Goal: Task Accomplishment & Management: Manage account settings

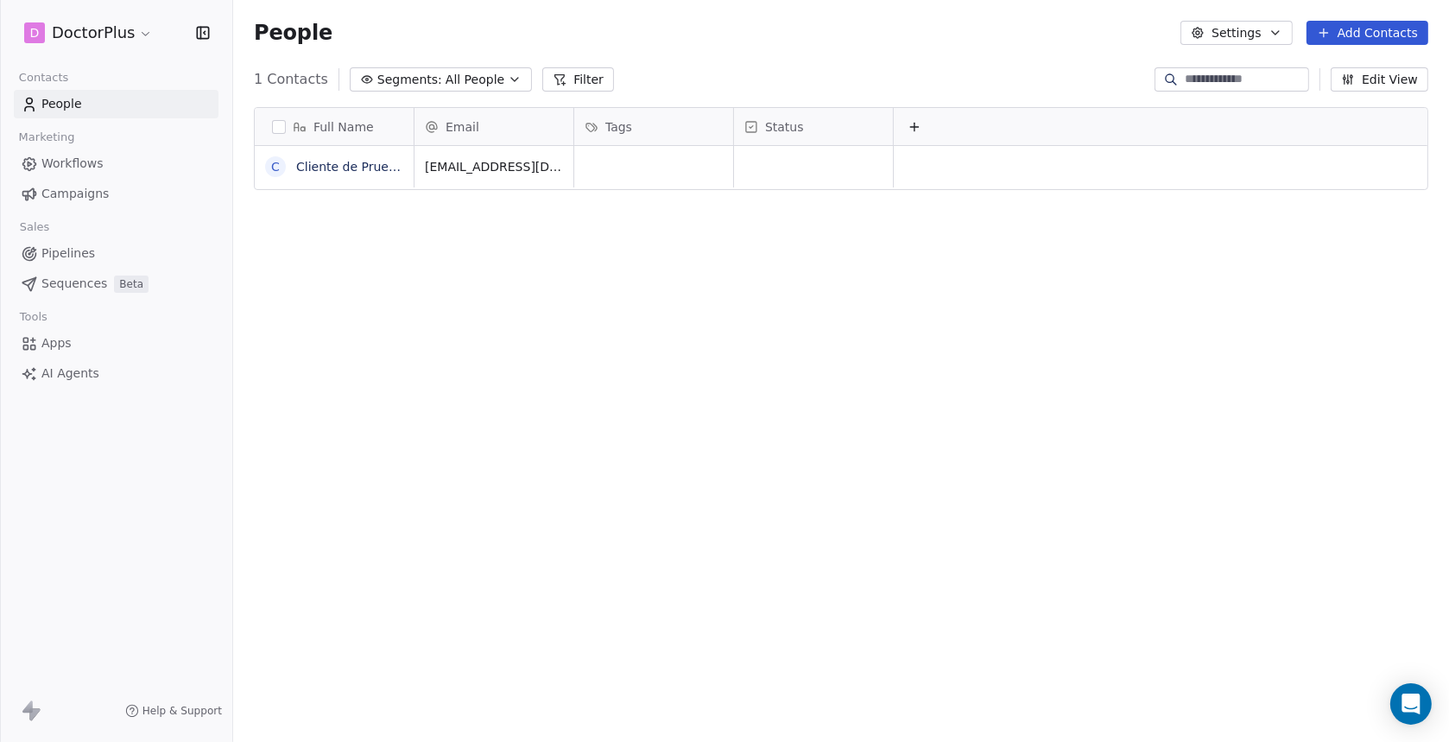
scroll to position [638, 1202]
click at [136, 37] on html "D DoctorPlus Contacts People Marketing Workflows Campaigns Sales Pipelines Sequ…" at bounding box center [724, 371] width 1449 height 742
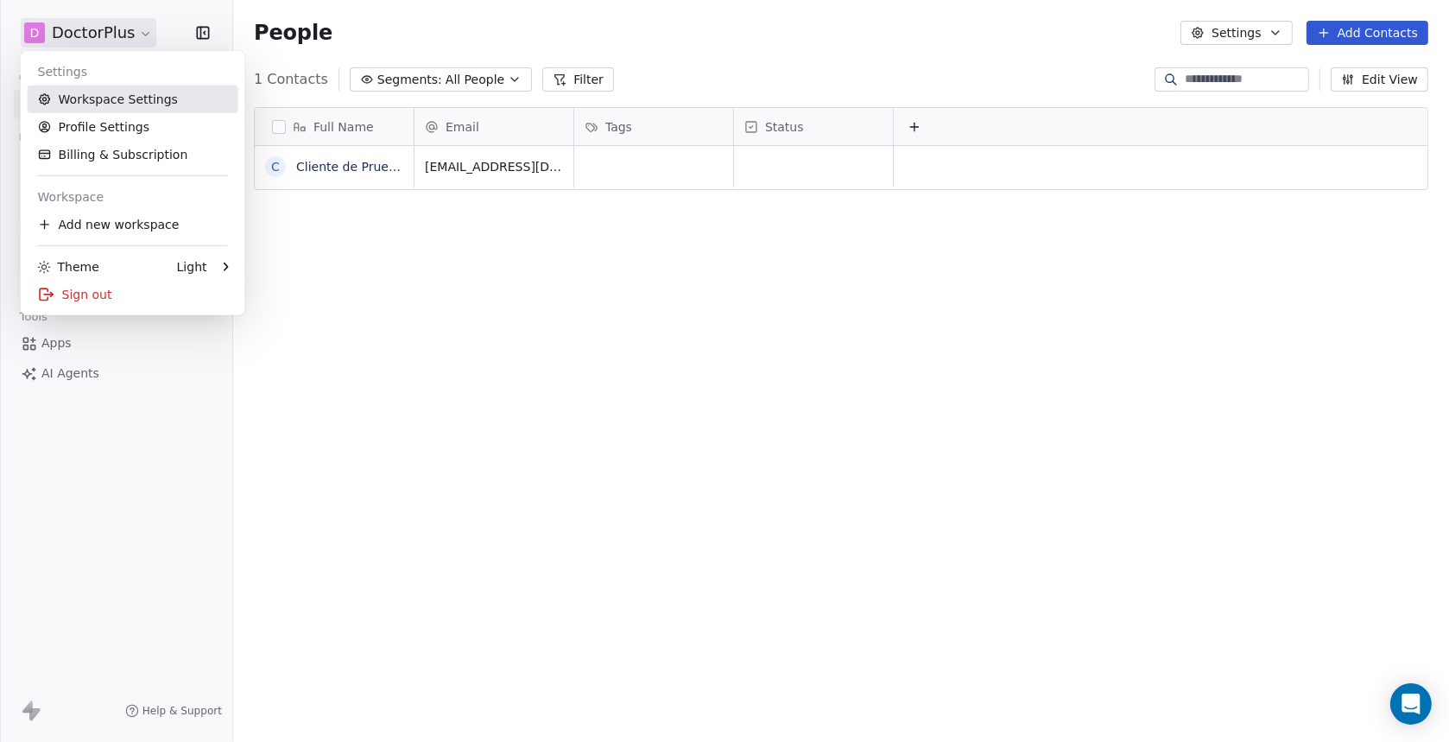
click at [105, 97] on link "Workspace Settings" at bounding box center [133, 99] width 211 height 28
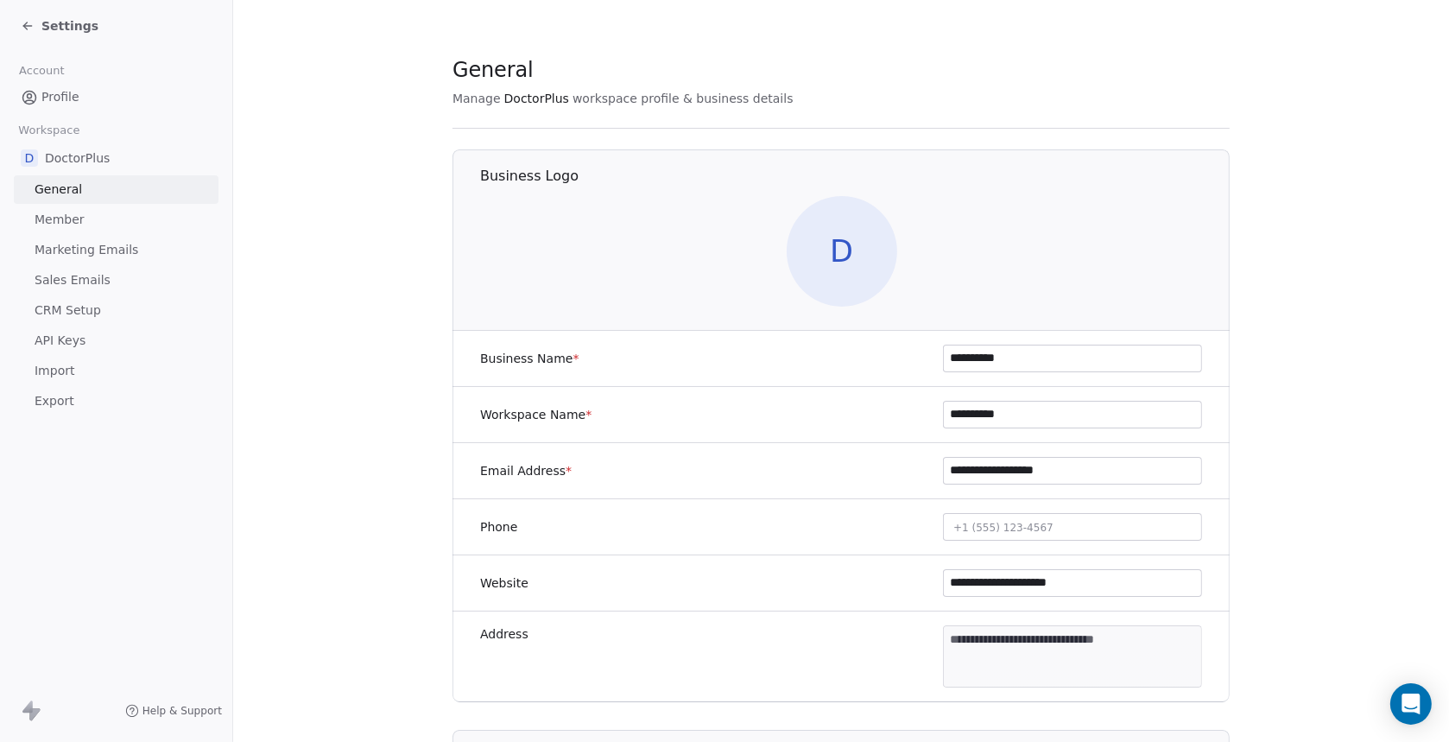
click at [69, 27] on span "Settings" at bounding box center [69, 25] width 57 height 17
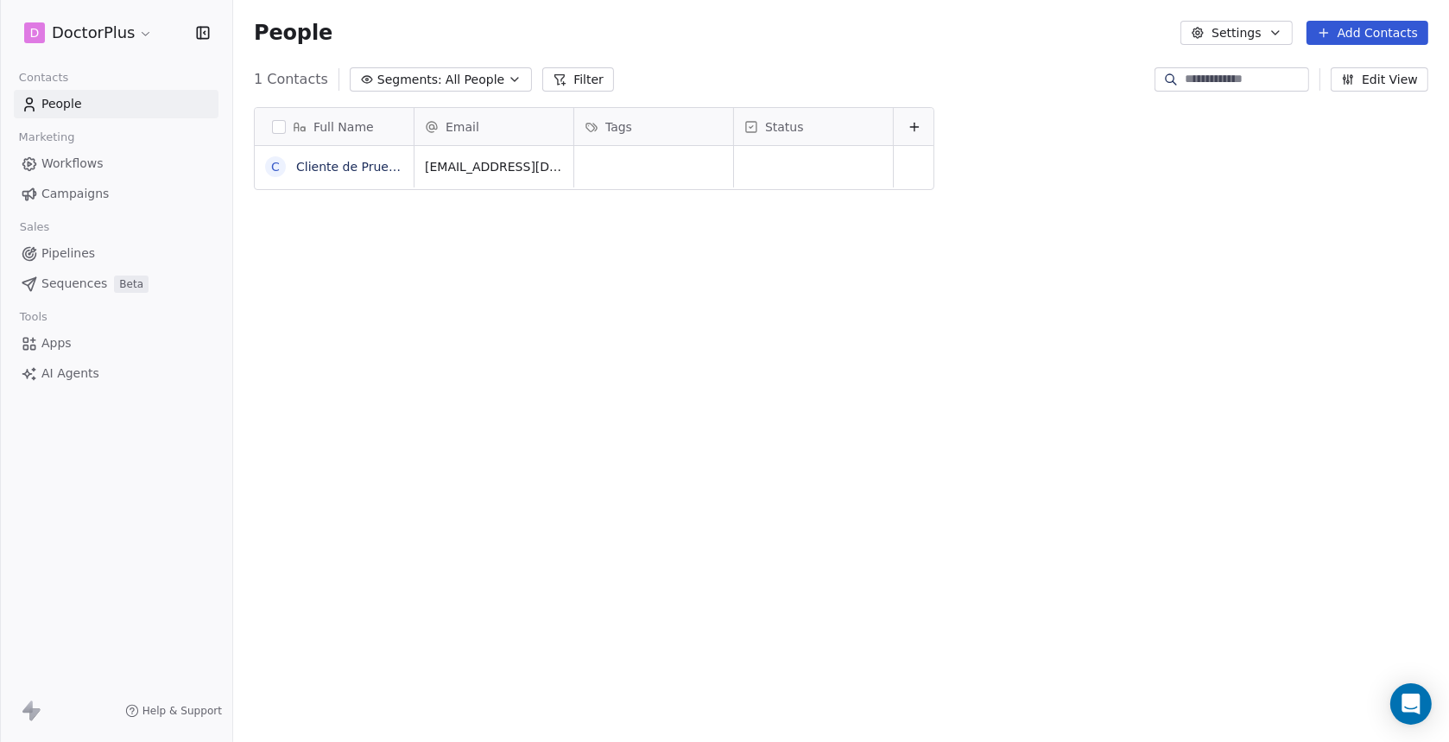
scroll to position [638, 1202]
click at [128, 35] on html "D DoctorPlus Contacts People Marketing Workflows Campaigns Sales Pipelines Sequ…" at bounding box center [724, 371] width 1449 height 742
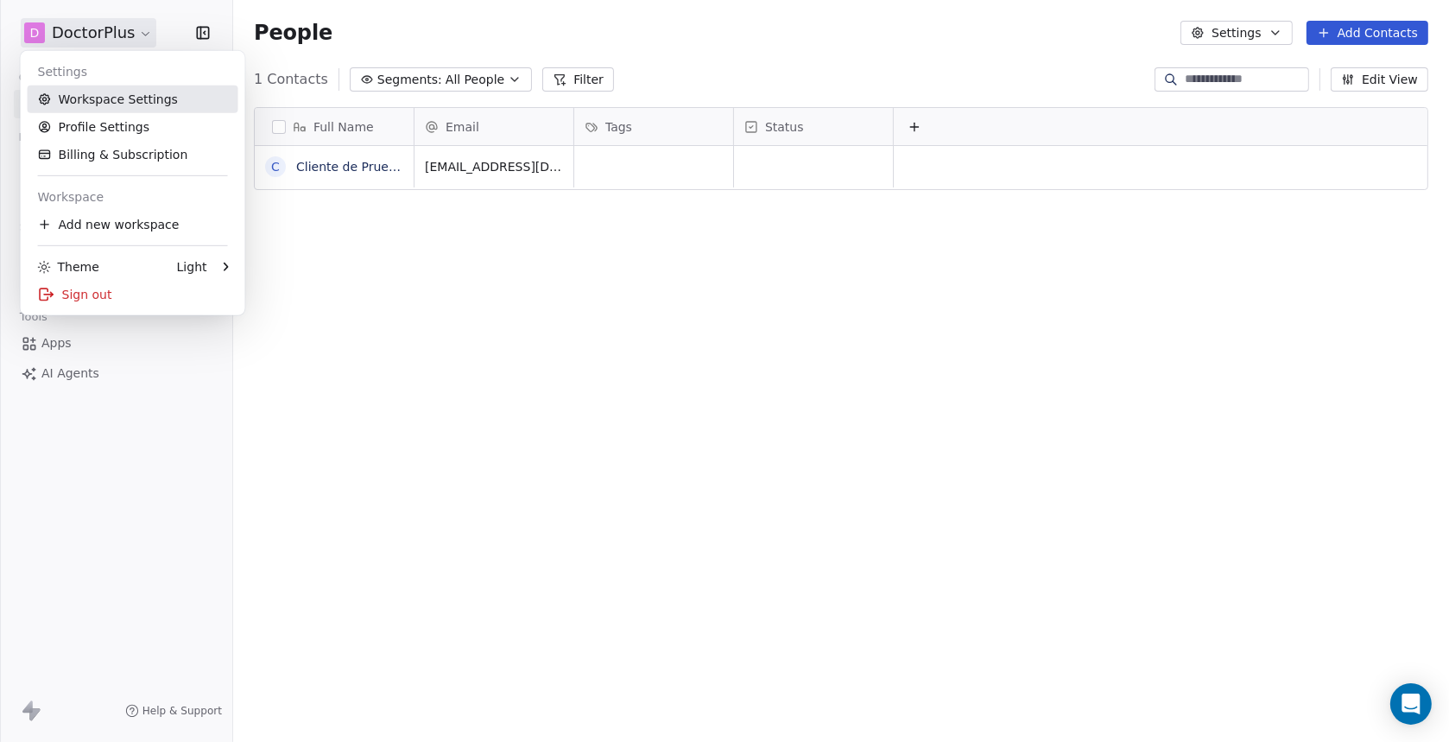
click at [108, 104] on link "Workspace Settings" at bounding box center [133, 99] width 211 height 28
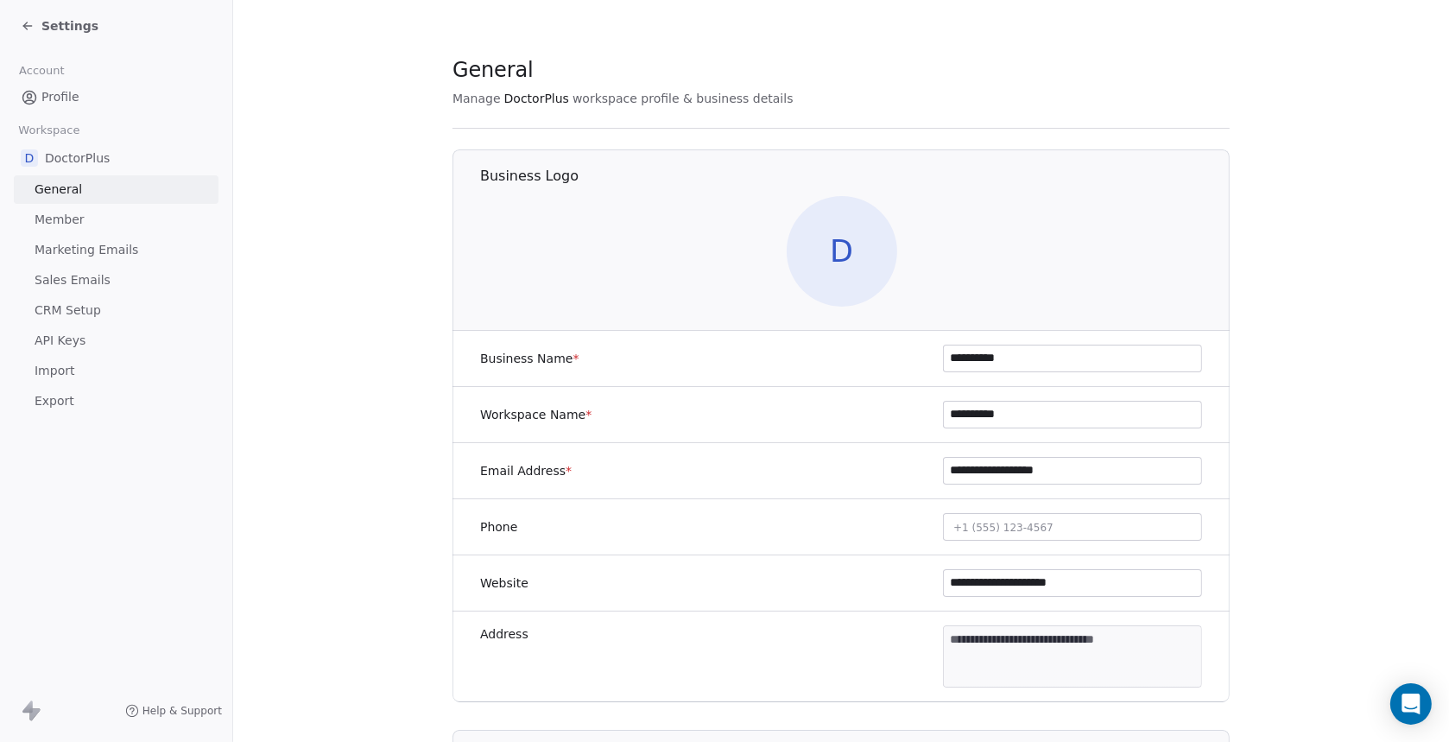
click at [75, 225] on span "Member" at bounding box center [60, 220] width 50 height 18
